Goal: Check status: Check status

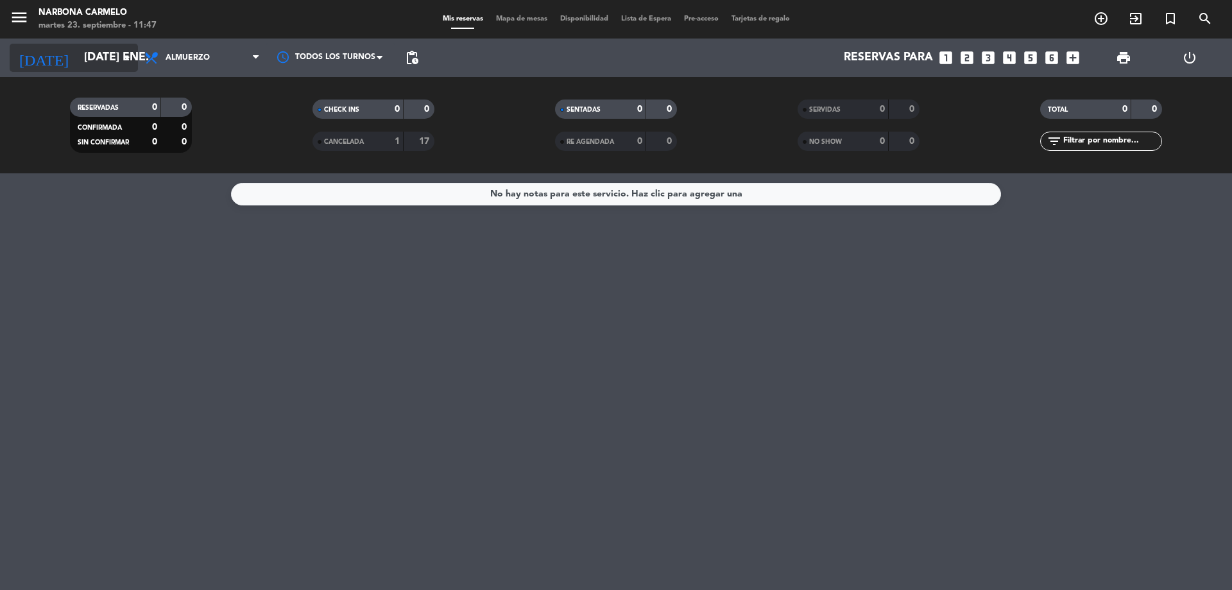
click at [98, 51] on input "[DATE] ene." at bounding box center [152, 58] width 149 height 26
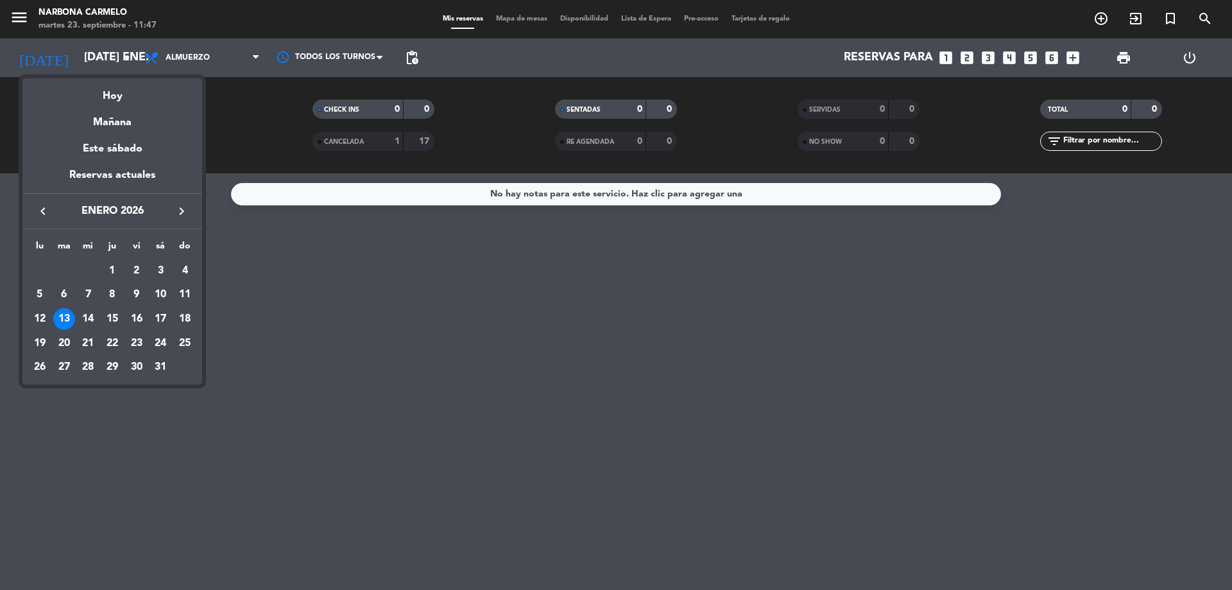
click at [39, 212] on icon "keyboard_arrow_left" at bounding box center [42, 210] width 15 height 15
click at [36, 209] on icon "keyboard_arrow_left" at bounding box center [42, 210] width 15 height 15
click at [132, 364] on div "24" at bounding box center [137, 368] width 22 height 22
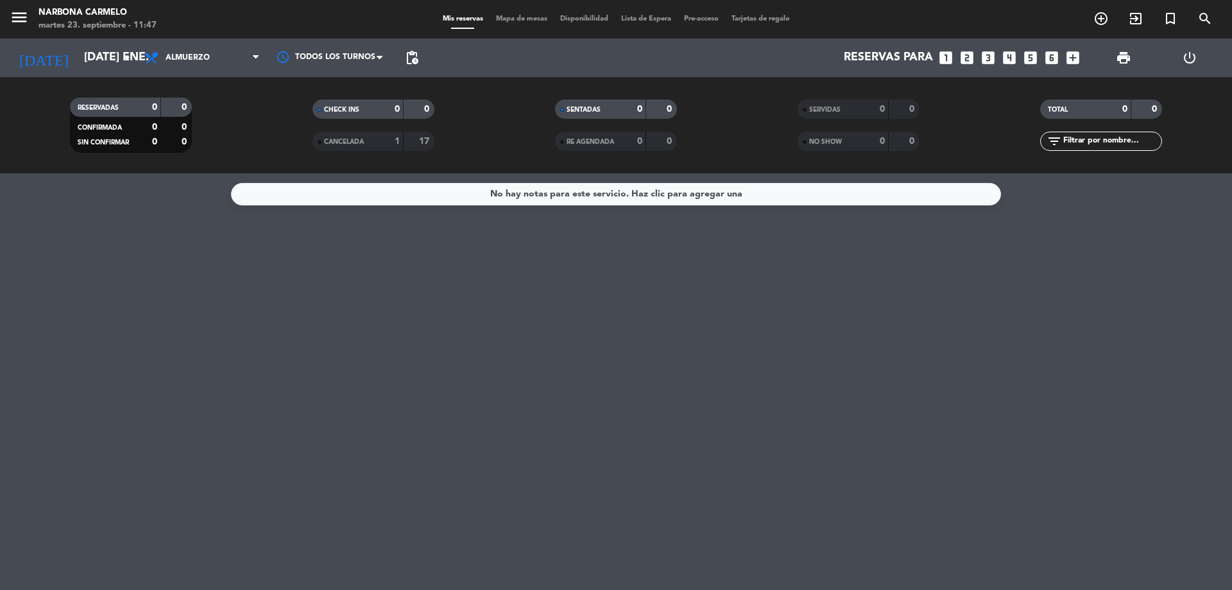
type input "vie. [DATE]"
click at [413, 59] on span "pending_actions" at bounding box center [411, 57] width 15 height 15
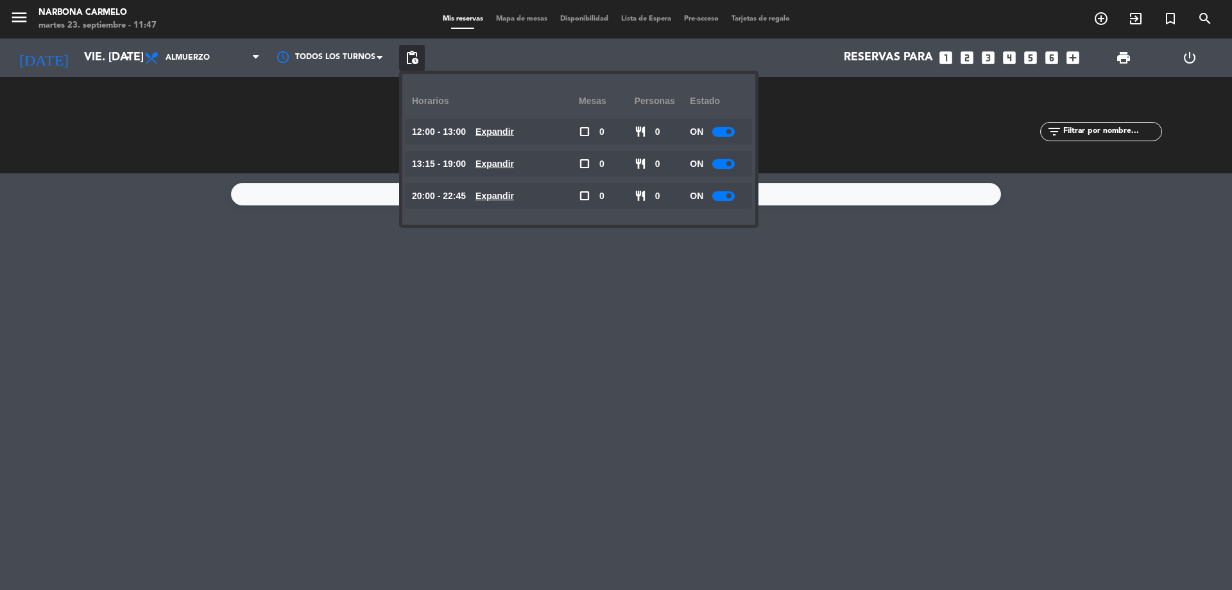
click at [508, 128] on u "Expandir" at bounding box center [494, 131] width 38 height 10
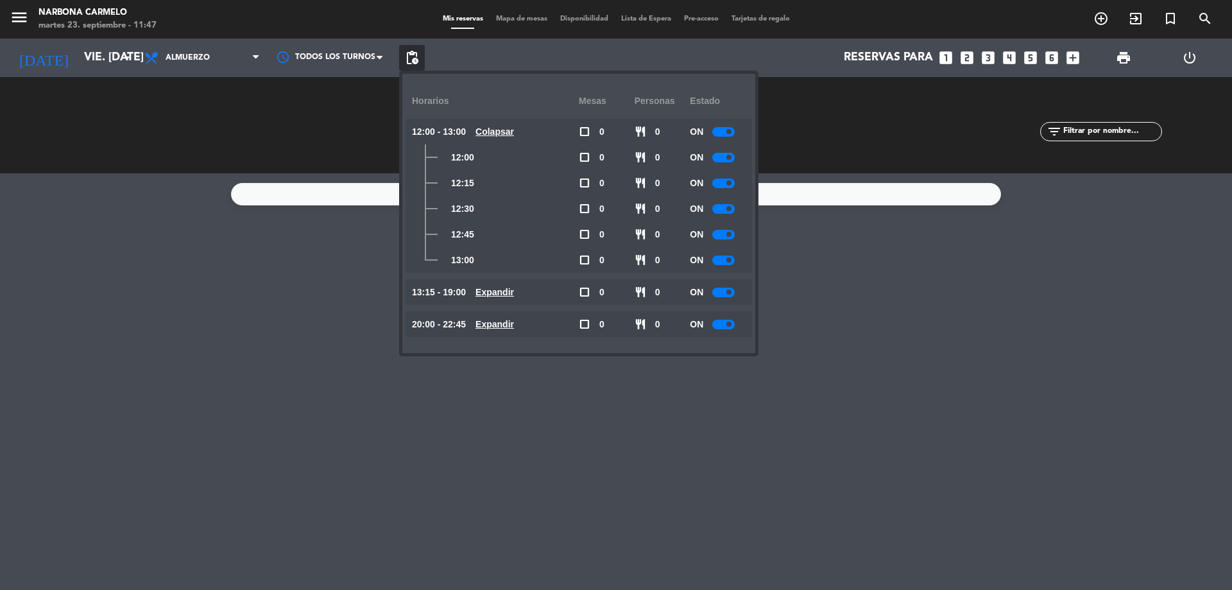
click at [719, 209] on div at bounding box center [723, 209] width 22 height 10
click at [261, 330] on div "No hay notas para este servicio. Haz clic para agregar una" at bounding box center [616, 381] width 1232 height 416
